Goal: Information Seeking & Learning: Learn about a topic

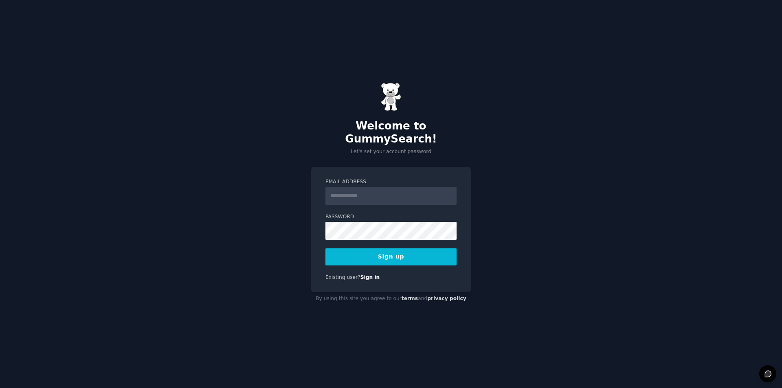
click at [359, 191] on input "Email Address" at bounding box center [390, 196] width 131 height 18
type input "**********"
click at [378, 253] on button "Sign up" at bounding box center [390, 256] width 131 height 17
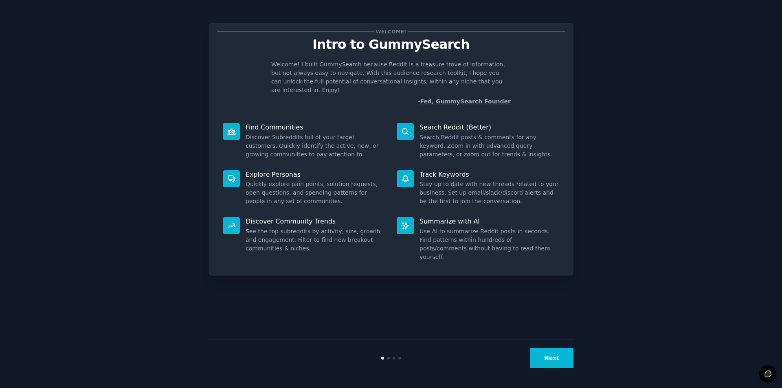
click at [561, 360] on button "Next" at bounding box center [552, 358] width 44 height 20
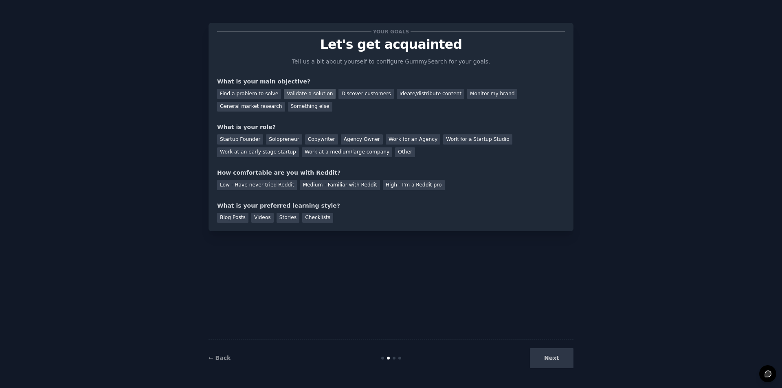
click at [304, 95] on div "Validate a solution" at bounding box center [310, 94] width 52 height 10
drag, startPoint x: 246, startPoint y: 90, endPoint x: 251, endPoint y: 96, distance: 7.2
click at [246, 91] on div "Find a problem to solve" at bounding box center [249, 94] width 64 height 10
click at [284, 91] on div "Validate a solution" at bounding box center [310, 94] width 52 height 10
click at [288, 117] on div "Your goals Let's get acquainted Tell us a bit about yourself to configure Gummy…" at bounding box center [391, 126] width 348 height 191
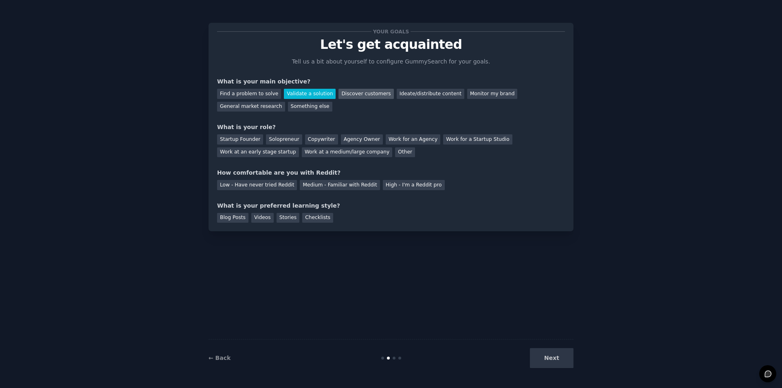
click at [338, 96] on div "Discover customers" at bounding box center [365, 94] width 55 height 10
click at [299, 147] on div "Work at an early stage startup" at bounding box center [258, 152] width 82 height 10
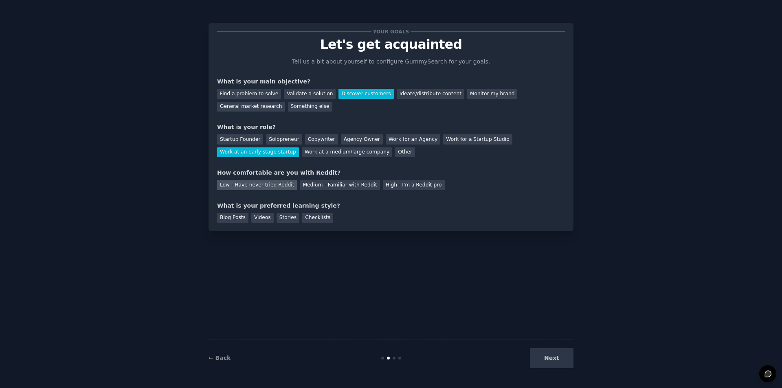
click at [245, 184] on div "Low - Have never tried Reddit" at bounding box center [257, 185] width 80 height 10
click at [316, 186] on div "Medium - Familiar with Reddit" at bounding box center [340, 185] width 80 height 10
click at [251, 220] on div "Videos" at bounding box center [262, 218] width 22 height 10
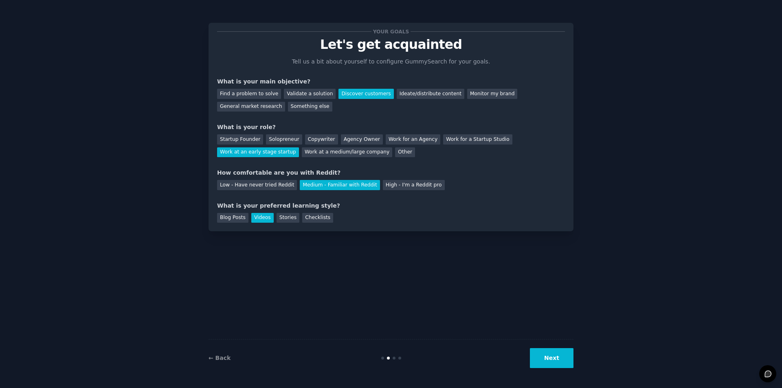
click at [558, 364] on button "Next" at bounding box center [552, 358] width 44 height 20
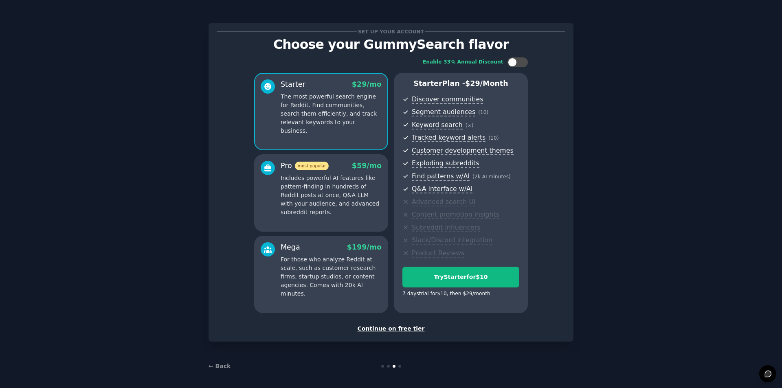
click at [395, 329] on div "Continue on free tier" at bounding box center [391, 329] width 348 height 9
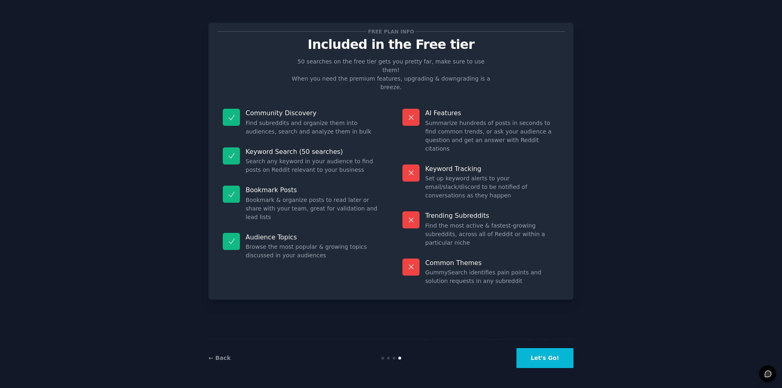
click at [544, 359] on button "Let's Go!" at bounding box center [544, 358] width 57 height 20
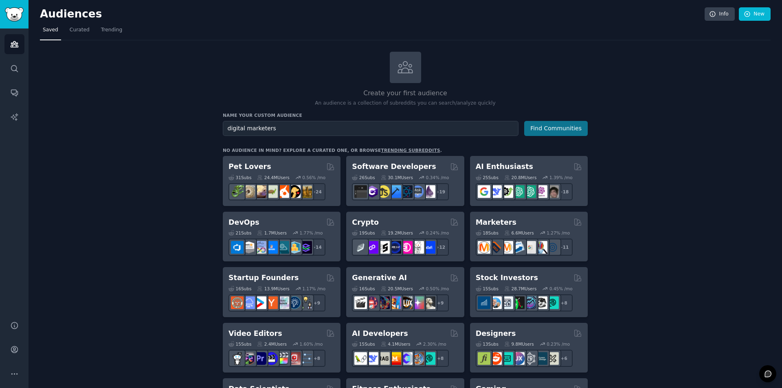
type input "digital marketers"
click at [556, 127] on button "Find Communities" at bounding box center [556, 128] width 64 height 15
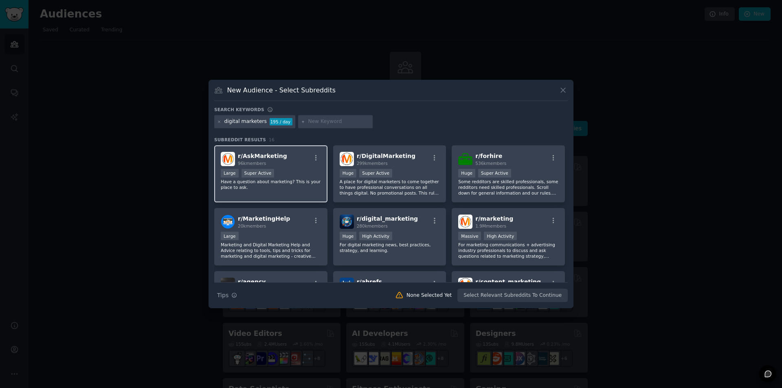
click at [310, 164] on div "r/ AskMarketing 96k members" at bounding box center [271, 159] width 100 height 14
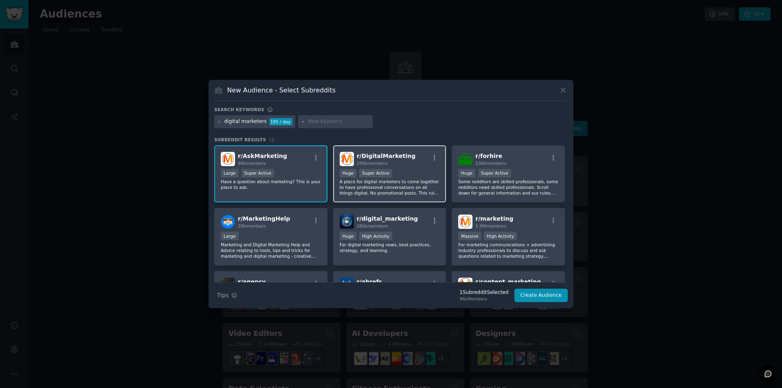
click at [412, 164] on div "r/ DigitalMarketing 299k members" at bounding box center [390, 159] width 100 height 14
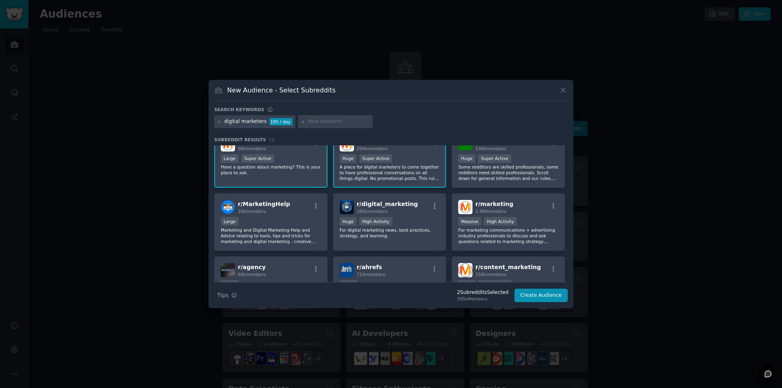
scroll to position [41, 0]
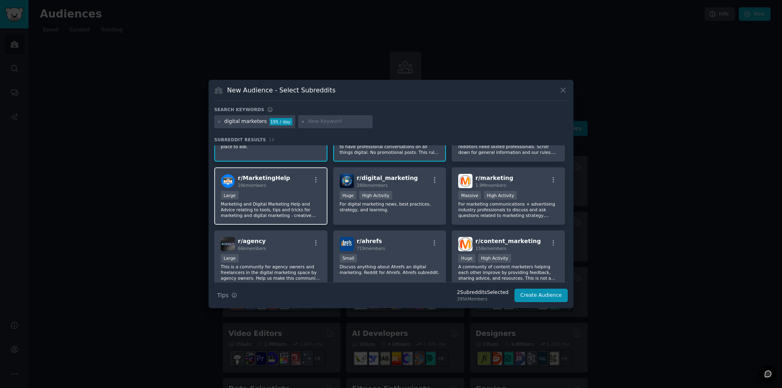
click at [298, 182] on div "r/ MarketingHelp 20k members" at bounding box center [271, 181] width 100 height 14
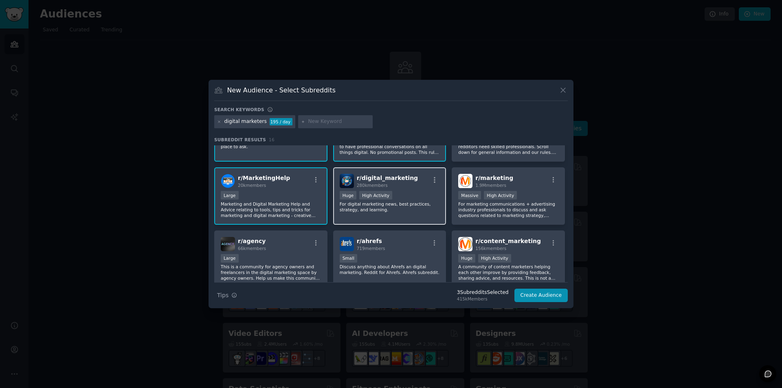
click at [413, 186] on div "r/ digital_marketing 280k members" at bounding box center [390, 181] width 100 height 14
click at [524, 252] on div "r/ content_marketing 156k members Huge High Activity A community of content mar…" at bounding box center [508, 258] width 113 height 57
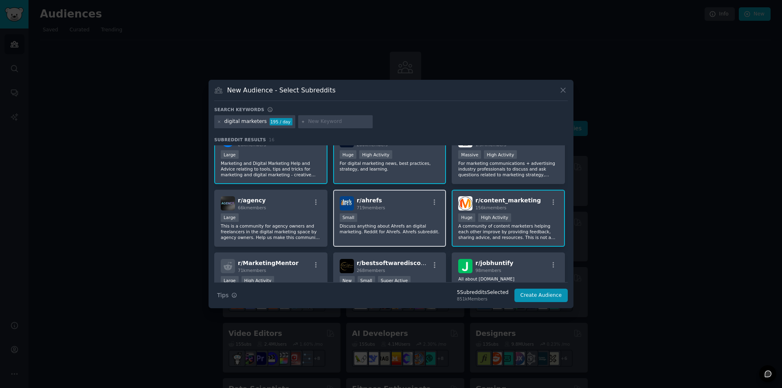
click at [412, 198] on div "r/ ahrefs 719 members" at bounding box center [390, 203] width 100 height 14
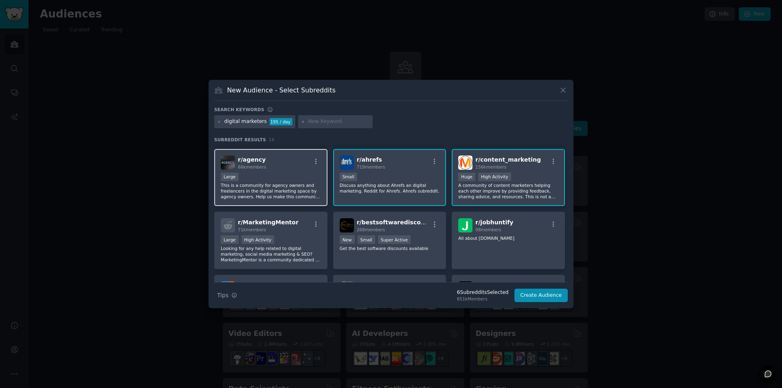
click at [292, 169] on div "r/ agency 66k members" at bounding box center [271, 163] width 100 height 14
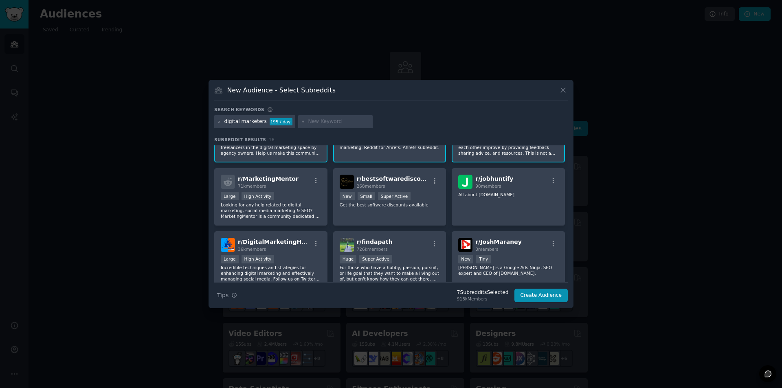
scroll to position [204, 0]
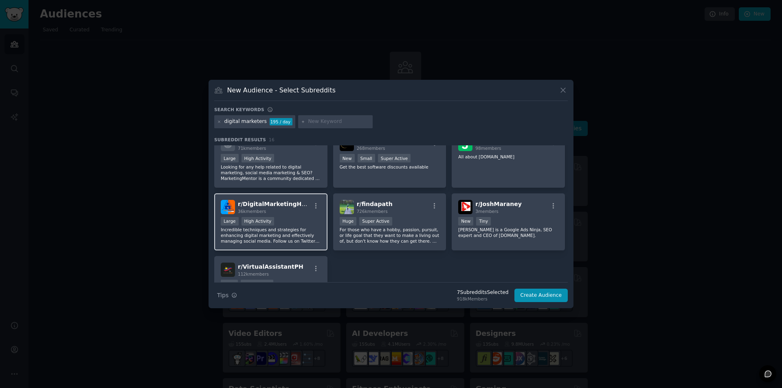
click at [300, 213] on div "r/ DigitalMarketingHack 36k members" at bounding box center [271, 207] width 100 height 14
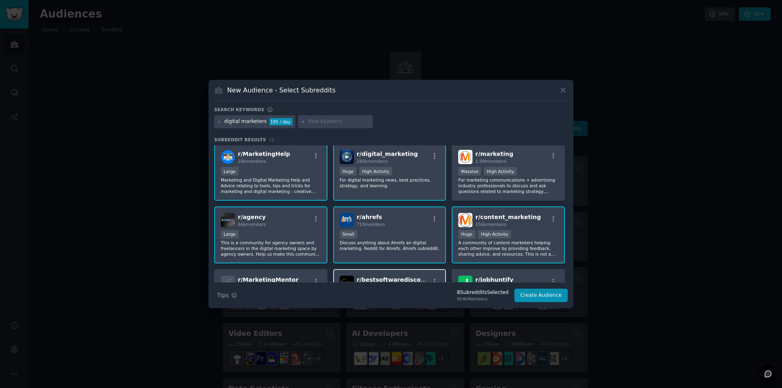
scroll to position [0, 0]
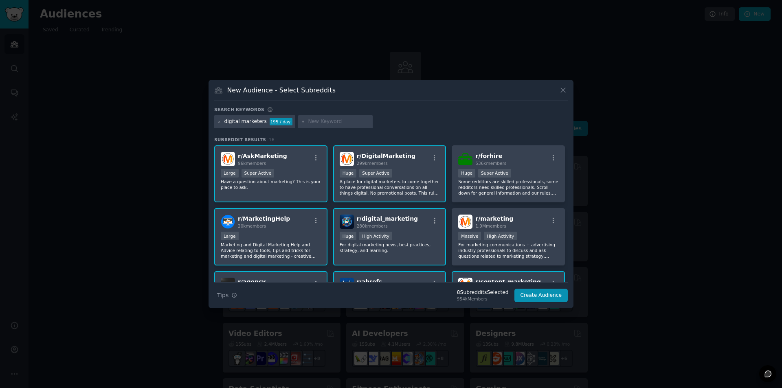
click at [320, 124] on input "text" at bounding box center [339, 121] width 62 height 7
type input "o"
type input "SEO"
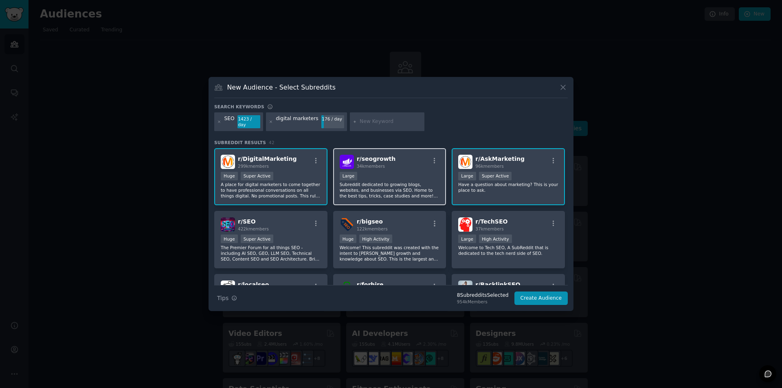
click at [399, 168] on div "r/ seogrowth 34k members Large Subreddit dedicated to growing blogs, websites, …" at bounding box center [389, 176] width 113 height 57
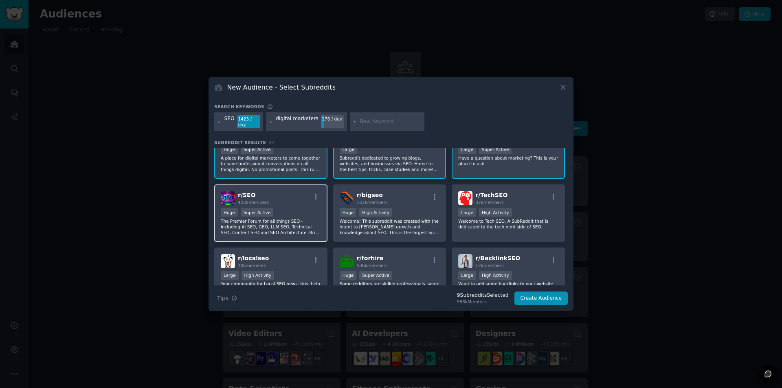
scroll to position [41, 0]
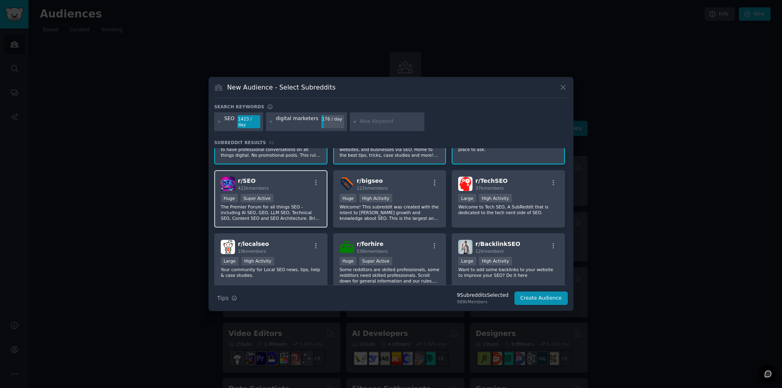
click at [292, 191] on div "r/ SEO 422k members Huge Super Active The Premier Forum for all things SEO - in…" at bounding box center [270, 198] width 113 height 57
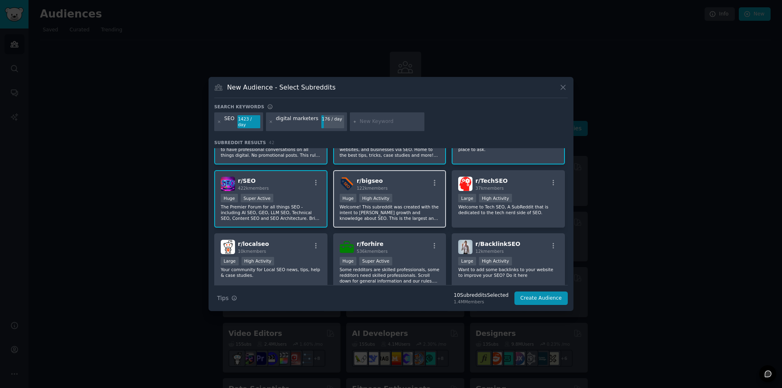
click at [396, 183] on div "r/ bigseo 122k members" at bounding box center [390, 184] width 100 height 14
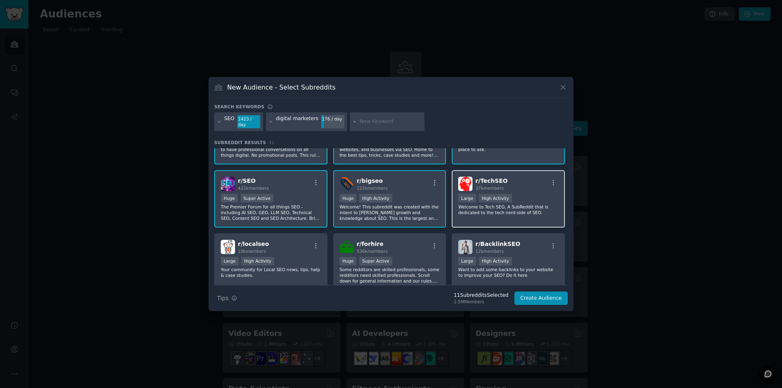
click at [525, 184] on div "r/ TechSEO 37k members" at bounding box center [508, 184] width 100 height 14
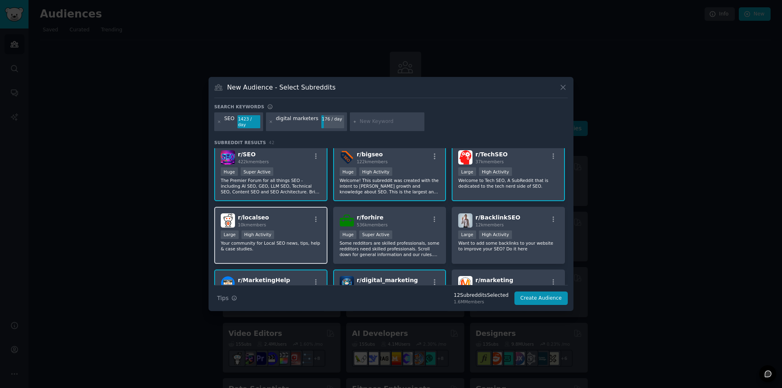
scroll to position [81, 0]
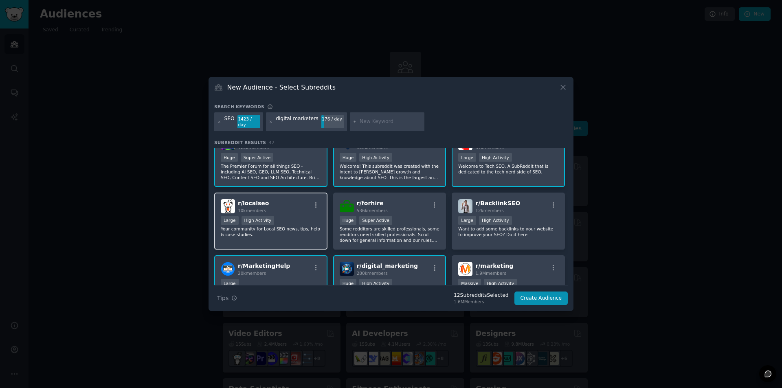
click at [285, 207] on div "r/ localseo 10k members" at bounding box center [271, 206] width 100 height 14
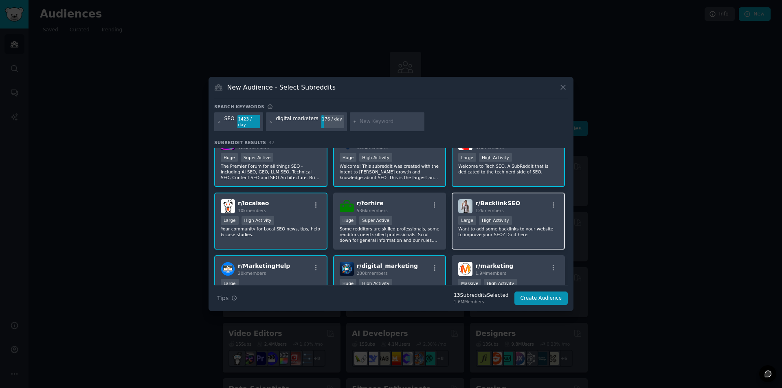
click at [527, 206] on div "r/ BacklinkSEO 12k members" at bounding box center [508, 206] width 100 height 14
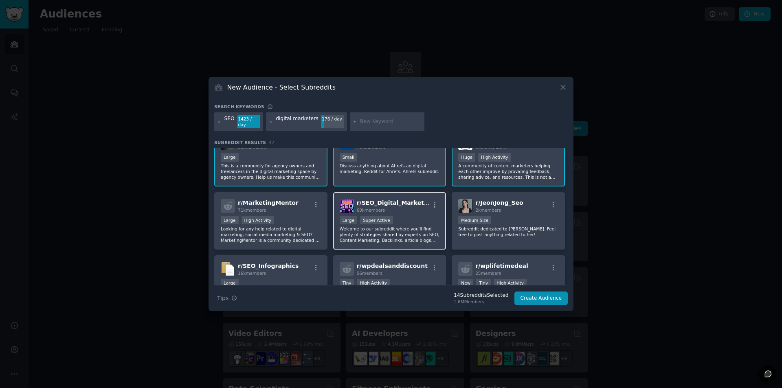
scroll to position [285, 0]
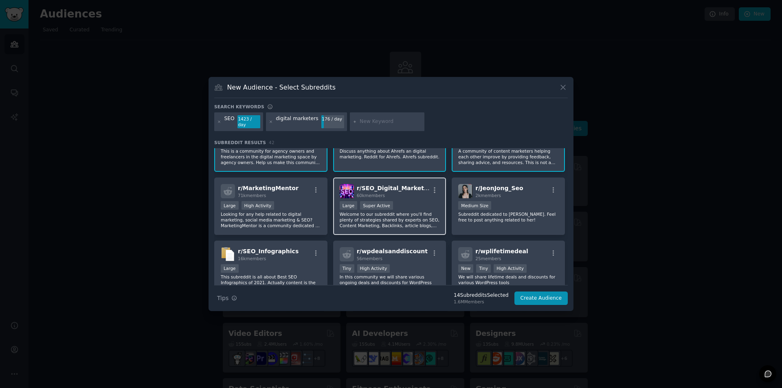
click at [408, 193] on div "60k members" at bounding box center [393, 196] width 73 height 6
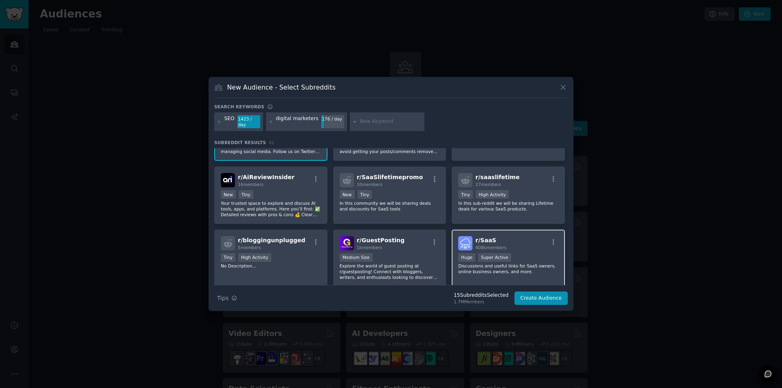
scroll to position [733, 0]
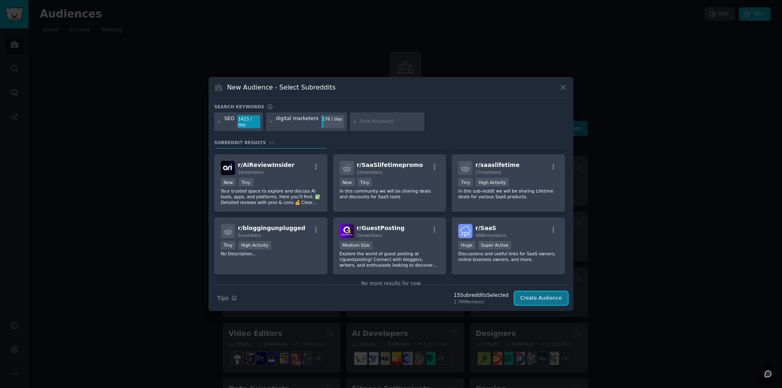
click at [554, 295] on button "Create Audience" at bounding box center [541, 299] width 54 height 14
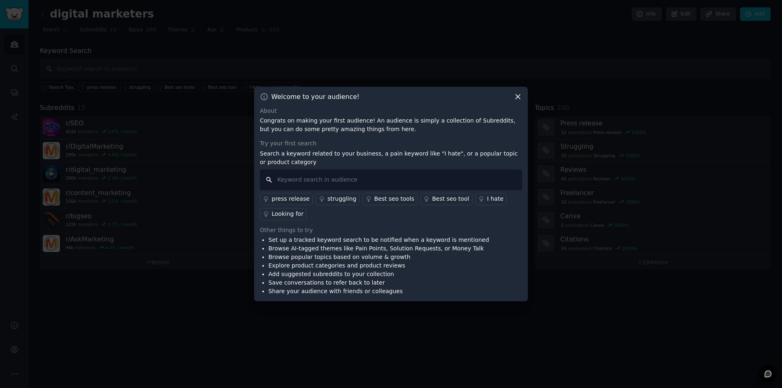
click at [390, 185] on input "text" at bounding box center [391, 179] width 262 height 21
type input "backlinks"
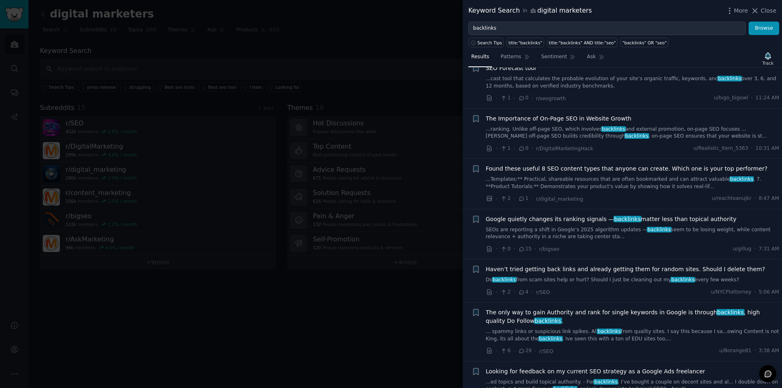
scroll to position [81, 0]
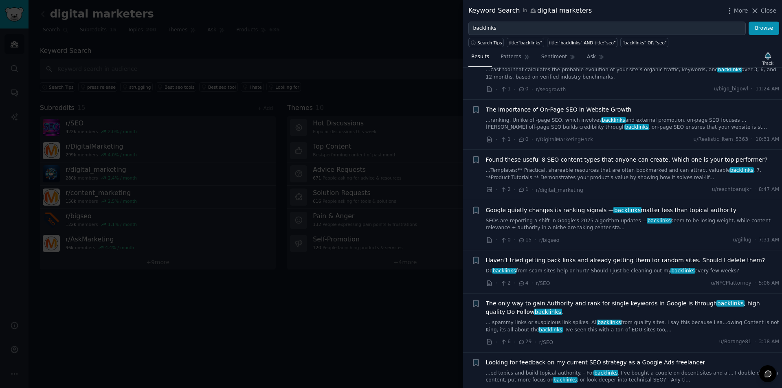
drag, startPoint x: 582, startPoint y: 170, endPoint x: 463, endPoint y: 251, distance: 144.1
click at [463, 251] on li "+ Haven’t tried getting back links and already getting them for random sites. S…" at bounding box center [622, 271] width 319 height 43
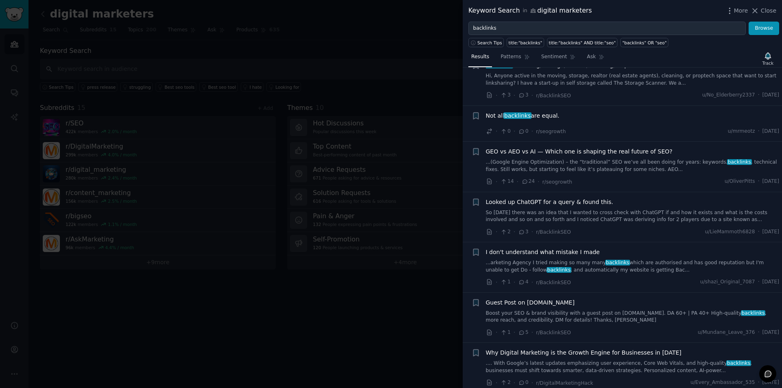
scroll to position [326, 0]
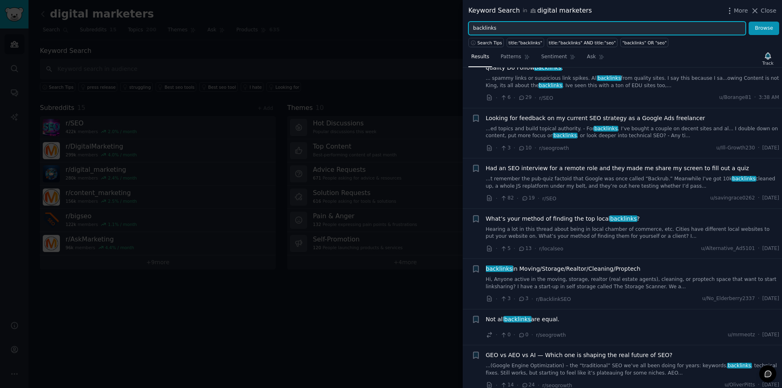
click at [486, 31] on input "backlinks" at bounding box center [606, 29] width 277 height 14
type input "guest post"
click at [748, 22] on button "Browse" at bounding box center [763, 29] width 31 height 14
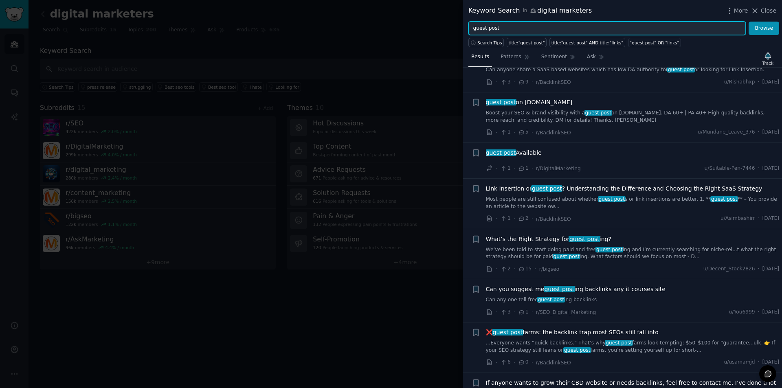
scroll to position [122, 0]
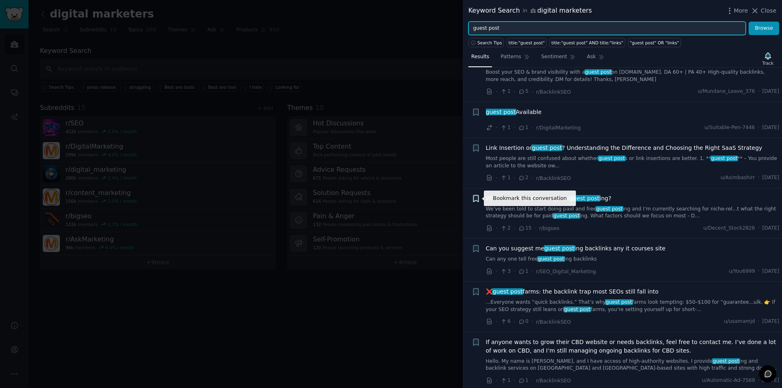
click at [478, 197] on icon "button" at bounding box center [475, 198] width 5 height 7
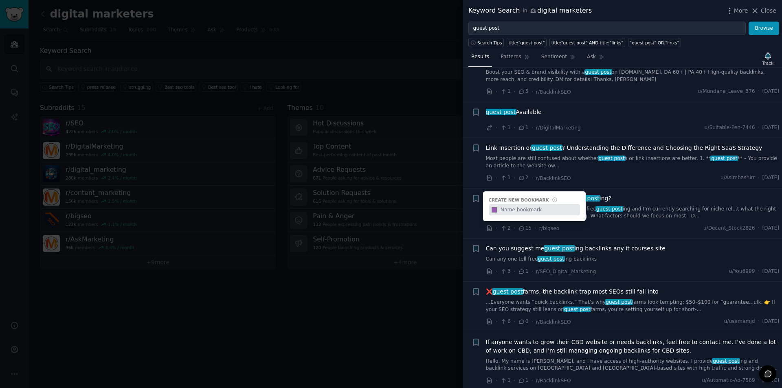
click at [640, 214] on link "We’ve been told to start doing paid and free guest post ing and I’m currently s…" at bounding box center [633, 213] width 294 height 14
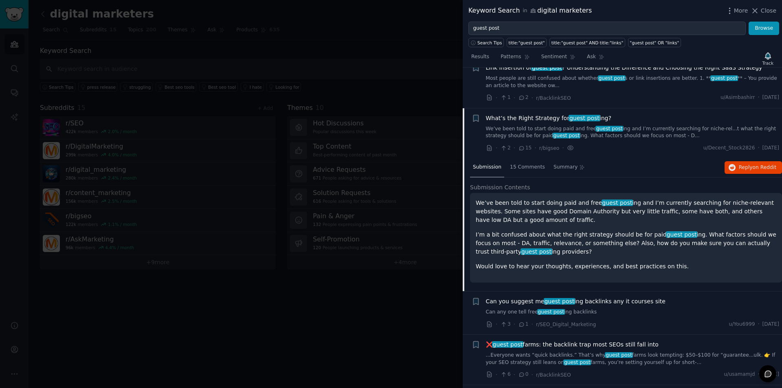
scroll to position [162, 0]
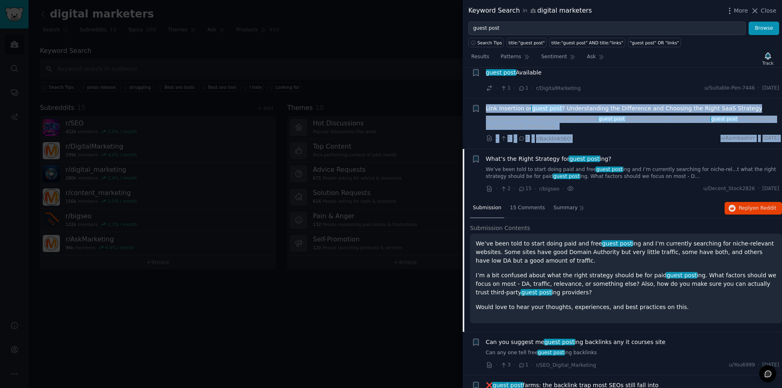
drag, startPoint x: 463, startPoint y: 187, endPoint x: 464, endPoint y: 140, distance: 47.2
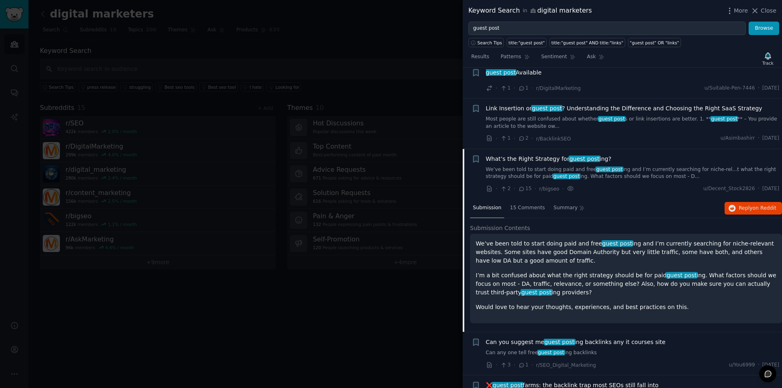
click at [595, 197] on li "Bookmark this conversation + What’s the Right Strategy for guest post ing? We’v…" at bounding box center [622, 174] width 319 height 50
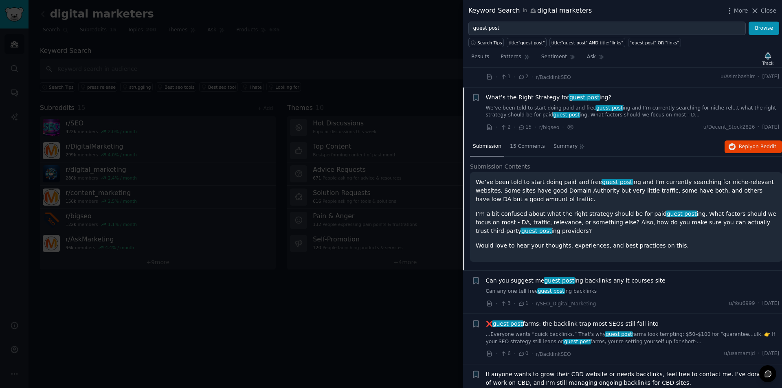
scroll to position [202, 0]
